Goal: Information Seeking & Learning: Understand process/instructions

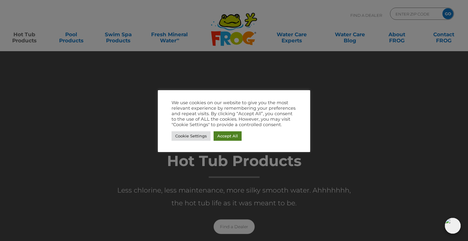
click at [228, 132] on link "Accept All" at bounding box center [227, 135] width 28 height 9
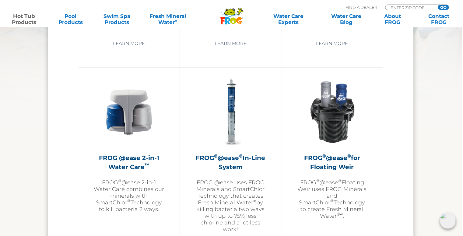
scroll to position [849, 1]
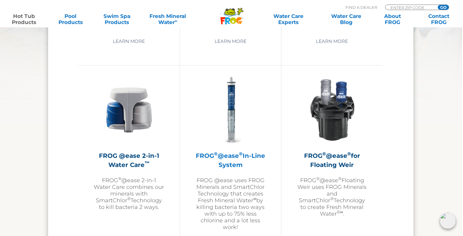
click at [233, 97] on img at bounding box center [230, 110] width 71 height 71
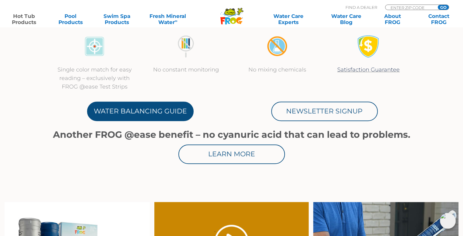
scroll to position [296, 0]
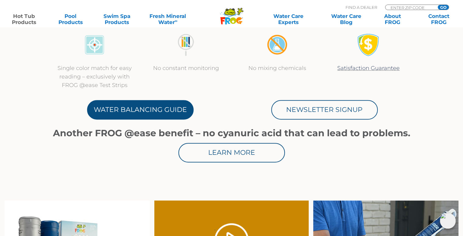
click at [136, 107] on link "Water Balancing Guide" at bounding box center [140, 109] width 107 height 19
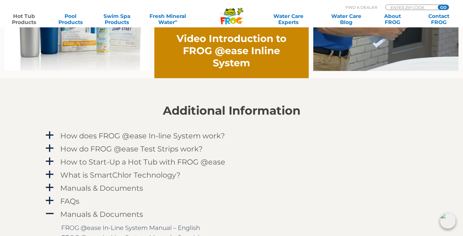
scroll to position [533, 0]
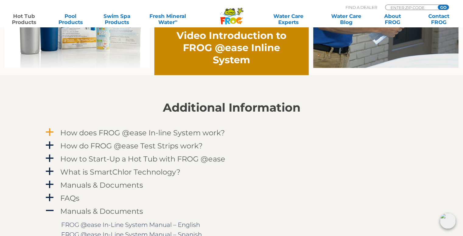
click at [164, 133] on h4 "How does FROG @ease In-line System work?" at bounding box center [142, 133] width 165 height 8
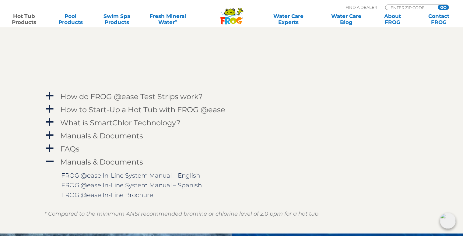
scroll to position [760, 0]
